Goal: Navigation & Orientation: Find specific page/section

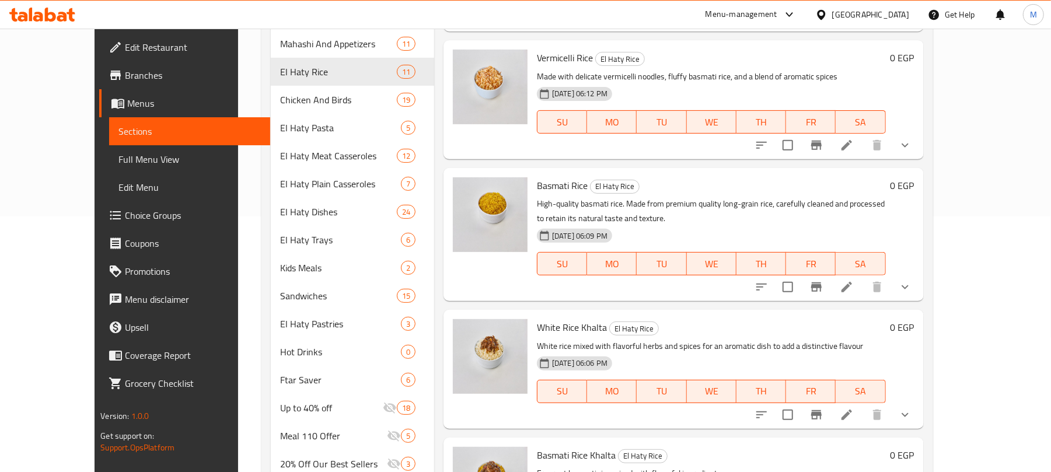
scroll to position [840, 0]
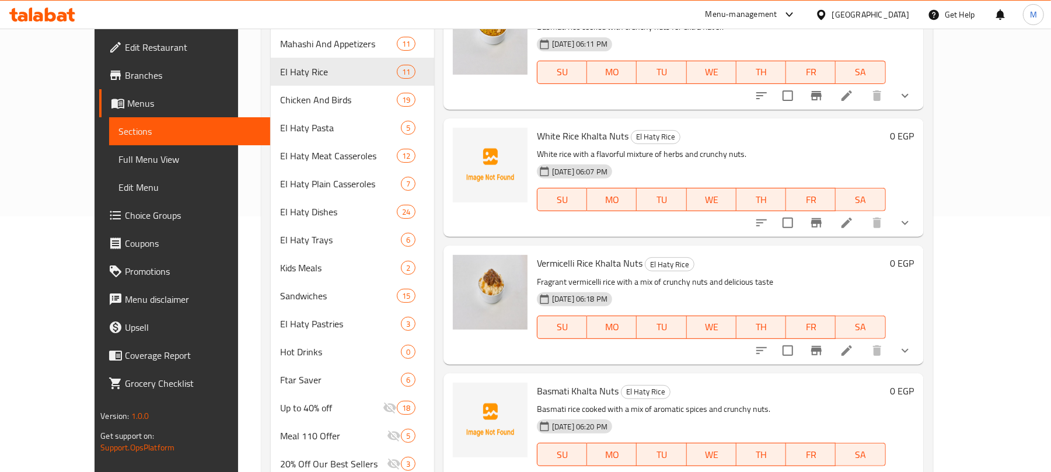
click at [885, 26] on div "[GEOGRAPHIC_DATA]" at bounding box center [862, 15] width 113 height 28
click at [886, 25] on div "[GEOGRAPHIC_DATA]" at bounding box center [862, 15] width 113 height 28
click at [832, 21] on div at bounding box center [823, 14] width 17 height 13
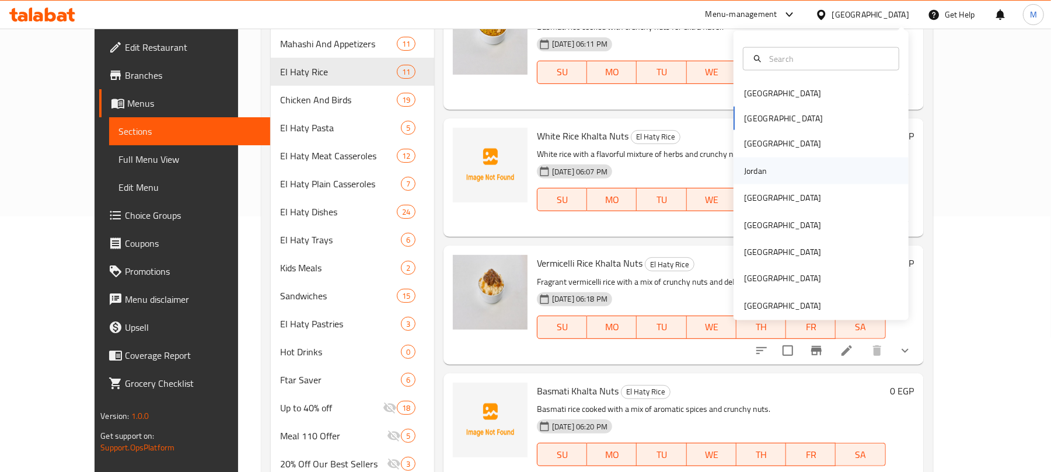
click at [746, 164] on div "Jordan" at bounding box center [755, 170] width 23 height 13
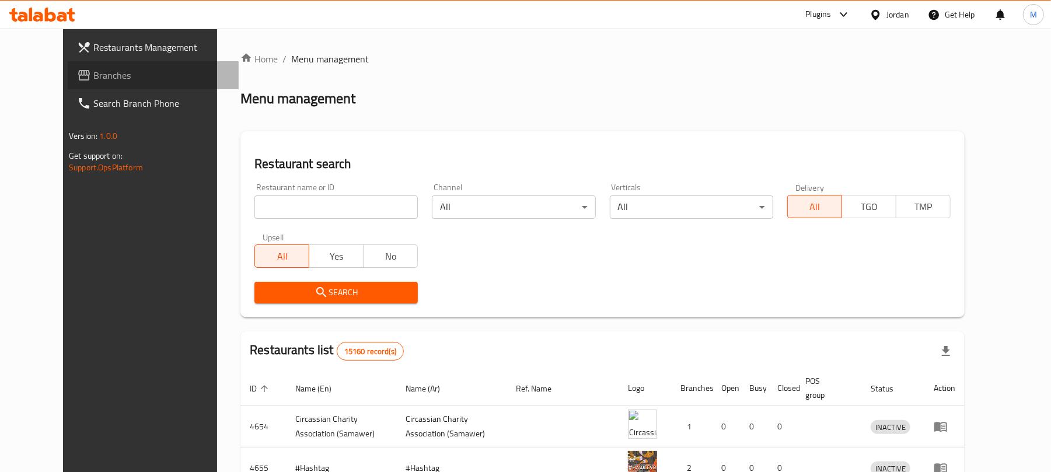
click at [116, 66] on link "Branches" at bounding box center [153, 75] width 171 height 28
